Goal: Ask a question

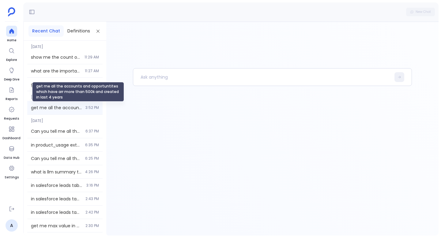
click at [52, 107] on span "get me all the accounts and opportuntites which have arr more than 500k and cre…" at bounding box center [56, 108] width 51 height 6
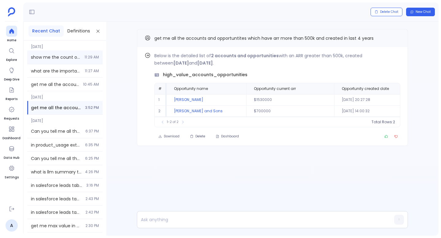
click at [60, 63] on div "show me the count of tables that are enabled 11:29 AM" at bounding box center [64, 57] width 75 height 13
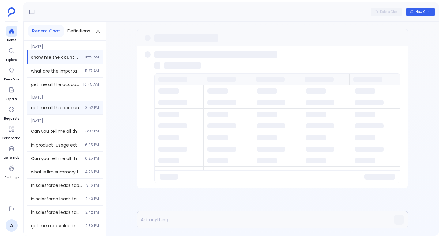
click at [60, 113] on div "get me all the accounts and opportuntites which have arr more than 500k and cre…" at bounding box center [64, 107] width 75 height 13
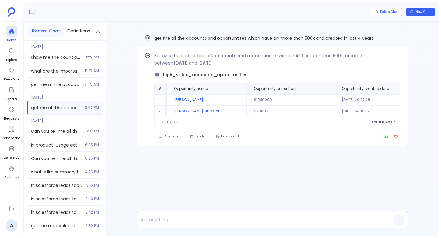
click at [13, 29] on icon at bounding box center [12, 31] width 6 height 6
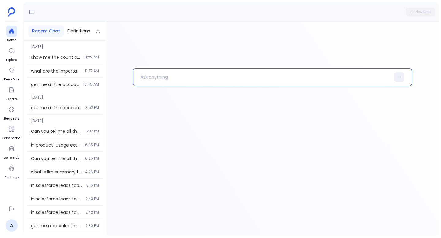
click at [170, 74] on p at bounding box center [262, 77] width 258 height 16
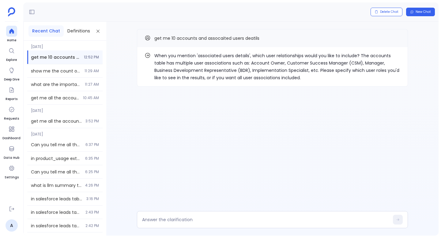
click at [209, 56] on p "When you mention 'associated users details', which user relationships would you…" at bounding box center [277, 66] width 246 height 29
drag, startPoint x: 209, startPoint y: 56, endPoint x: 233, endPoint y: 56, distance: 24.2
click at [233, 56] on p "When you mention 'associated users details', which user relationships would you…" at bounding box center [277, 66] width 246 height 29
click at [354, 62] on p "When you mention 'associated users details', which user relationships would you…" at bounding box center [277, 66] width 246 height 29
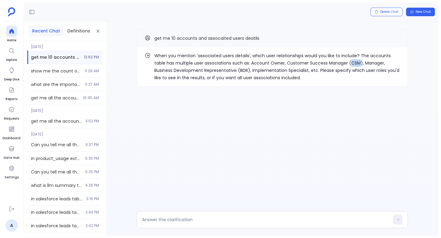
copy p "CSM"
click at [194, 216] on div at bounding box center [272, 219] width 271 height 17
click at [192, 216] on div at bounding box center [272, 219] width 271 height 17
click at [191, 217] on div at bounding box center [272, 219] width 271 height 17
click at [182, 223] on div at bounding box center [272, 219] width 271 height 17
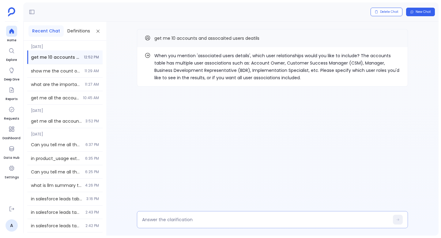
click at [182, 223] on div at bounding box center [272, 219] width 271 height 17
click at [188, 217] on textarea at bounding box center [265, 220] width 247 height 6
type textarea "CSM"
